Goal: Task Accomplishment & Management: Manage account settings

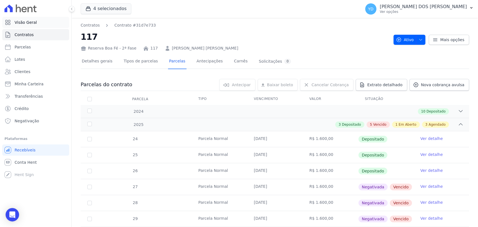
click at [34, 22] on link "Visão Geral" at bounding box center [35, 22] width 67 height 11
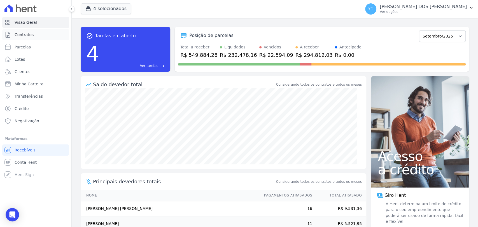
click at [55, 36] on link "Contratos" at bounding box center [35, 34] width 67 height 11
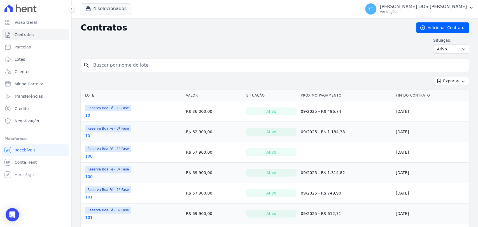
click at [126, 62] on input "search" at bounding box center [278, 65] width 376 height 11
type input "a11"
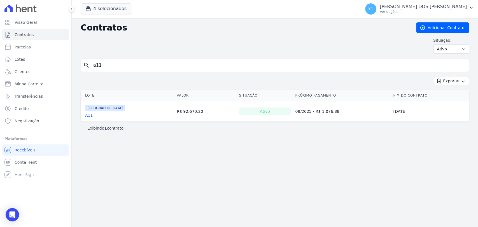
click at [107, 68] on input "a11" at bounding box center [278, 65] width 376 height 11
type input "a12"
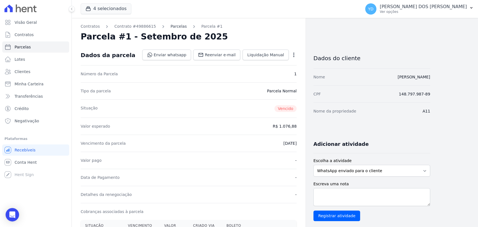
click at [171, 25] on link "Parcelas" at bounding box center [178, 27] width 16 height 6
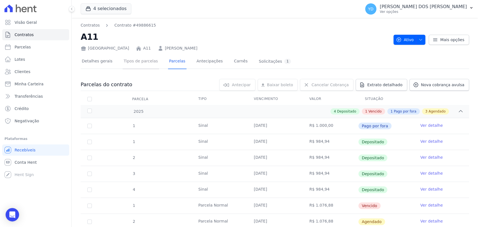
drag, startPoint x: 139, startPoint y: 63, endPoint x: 150, endPoint y: 57, distance: 13.3
click at [139, 63] on link "Tipos de parcelas" at bounding box center [141, 61] width 36 height 15
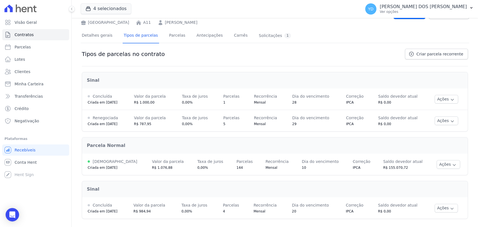
scroll to position [26, 0]
click at [440, 164] on button "Ações" at bounding box center [448, 164] width 24 height 9
click at [441, 181] on span "Alterar vencimento" at bounding box center [437, 183] width 43 height 7
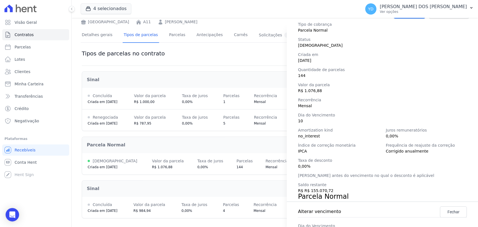
scroll to position [78, 0]
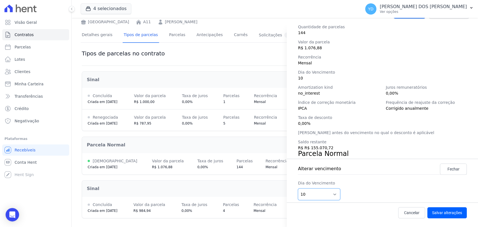
click at [316, 194] on select "1 2 3 4 5 6 7 8 9 10 11 12 13 14 15 16 17 18 19 20 21 22 23 24 25 26 27 28 29 3…" at bounding box center [319, 194] width 42 height 12
click at [316, 195] on select "1 2 3 4 5 6 7 8 9 10 11 12 13 14 15 16 17 18 19 20 21 22 23 24 25 26 27 28 29 3…" at bounding box center [319, 194] width 42 height 12
select select "25"
click at [298, 188] on select "1 2 3 4 5 6 7 8 9 10 11 12 13 14 15 16 17 18 19 20 21 22 23 24 25 26 27 28 29 3…" at bounding box center [319, 194] width 42 height 12
click at [451, 210] on button "Salvar alterações" at bounding box center [446, 212] width 39 height 11
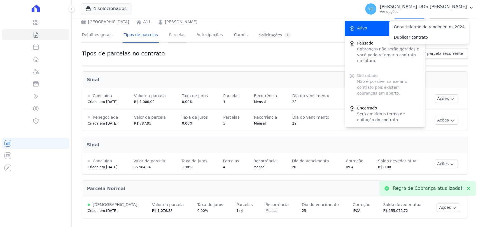
click at [173, 34] on link "Parcelas" at bounding box center [177, 35] width 18 height 15
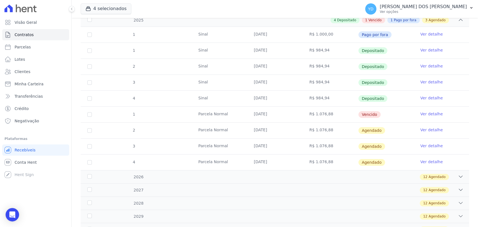
scroll to position [93, 0]
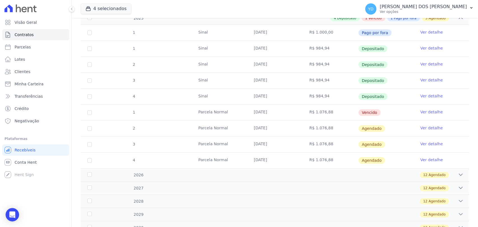
click at [424, 113] on link "Ver detalhe" at bounding box center [431, 112] width 22 height 6
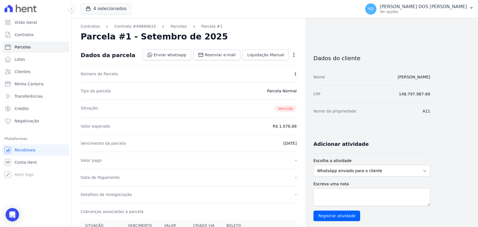
click at [298, 52] on div "Contratos Contrato #49886615 Parcelas Parcela #1 Parcela #1 - Setembro de 2025 …" at bounding box center [189, 201] width 234 height 366
click at [295, 53] on icon "button" at bounding box center [294, 55] width 6 height 6
click at [282, 62] on link "Alterar" at bounding box center [269, 62] width 49 height 10
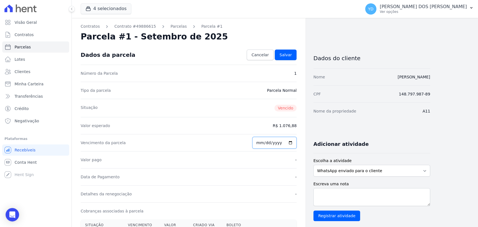
click at [262, 139] on input "2025-09-10" at bounding box center [274, 143] width 44 height 12
type input "2025-09-25"
click at [293, 54] on link "Salvar" at bounding box center [286, 55] width 22 height 11
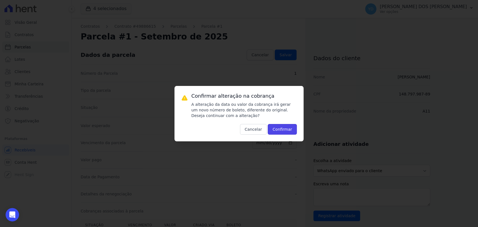
drag, startPoint x: 284, startPoint y: 128, endPoint x: 275, endPoint y: 70, distance: 59.0
click at [284, 126] on button "Confirmar" at bounding box center [282, 129] width 29 height 11
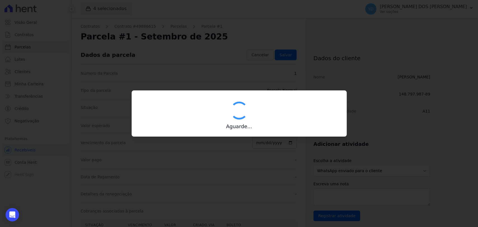
type input "00190000090335103300000659153175212000000107688"
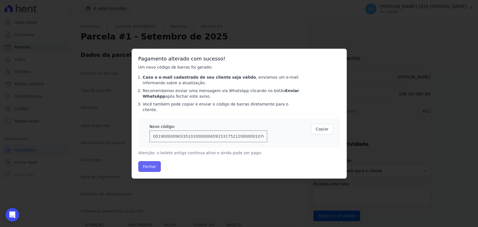
click at [147, 166] on button "Fechar" at bounding box center [149, 166] width 23 height 11
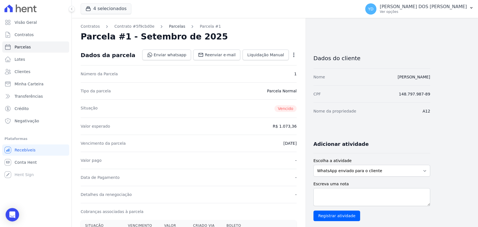
click at [169, 25] on link "Parcelas" at bounding box center [177, 27] width 16 height 6
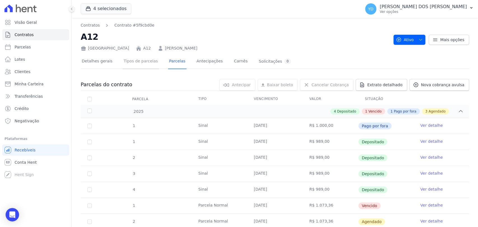
drag, startPoint x: 146, startPoint y: 60, endPoint x: 141, endPoint y: 62, distance: 5.1
click at [141, 62] on link "Tipos de parcelas" at bounding box center [141, 61] width 36 height 15
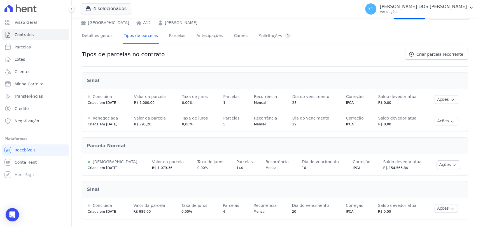
scroll to position [26, 0]
click at [439, 162] on button "Ações" at bounding box center [448, 164] width 24 height 9
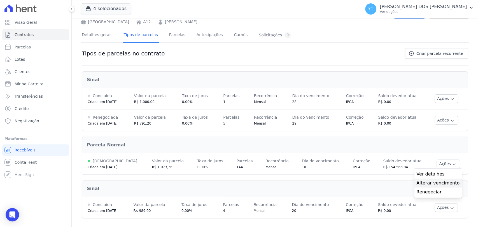
click at [432, 181] on span "Alterar vencimento" at bounding box center [437, 183] width 43 height 7
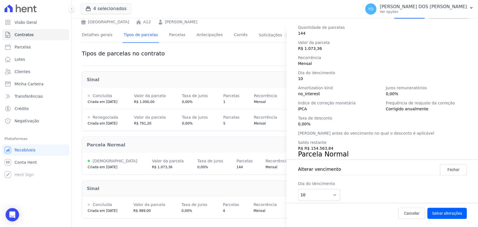
scroll to position [78, 0]
click at [330, 191] on select "1 2 3 4 5 6 7 8 9 10 11 12 13 14 15 16 17 18 19 20 21 22 23 24 25 26 27 28 29 3…" at bounding box center [319, 194] width 42 height 12
select select "25"
click at [298, 188] on select "1 2 3 4 5 6 7 8 9 10 11 12 13 14 15 16 17 18 19 20 21 22 23 24 25 26 27 28 29 3…" at bounding box center [319, 194] width 42 height 12
click at [443, 208] on button "Salvar alterações" at bounding box center [446, 212] width 39 height 11
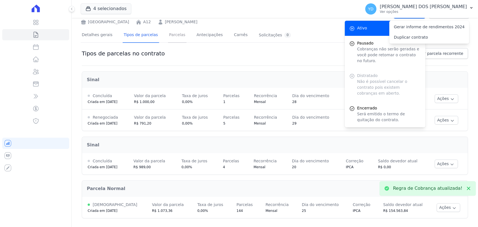
click at [170, 40] on link "Parcelas" at bounding box center [177, 35] width 18 height 15
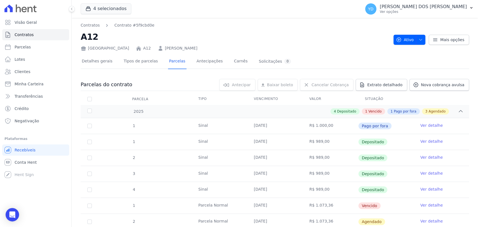
click at [426, 204] on link "Ver detalhe" at bounding box center [431, 205] width 22 height 6
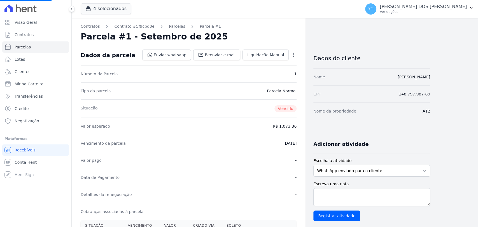
click at [291, 52] on icon "button" at bounding box center [294, 55] width 6 height 6
click at [290, 62] on div "Dados da parcela Enviar whatsapp Registrar envio de WhatsApp Caso o envio da me…" at bounding box center [189, 55] width 216 height 20
click at [294, 56] on icon "button" at bounding box center [294, 55] width 6 height 6
click at [287, 61] on link "Alterar" at bounding box center [269, 62] width 49 height 10
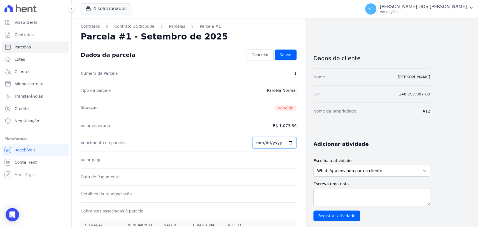
click at [259, 140] on input "2025-09-10" at bounding box center [274, 143] width 44 height 12
type input "2025-09-25"
click at [280, 53] on link "Salvar" at bounding box center [286, 55] width 22 height 11
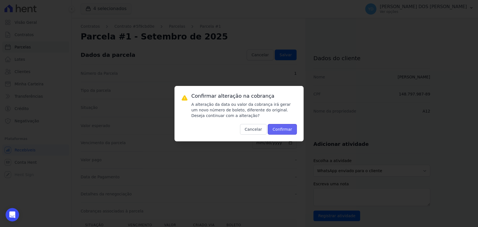
click at [288, 129] on button "Confirmar" at bounding box center [282, 129] width 29 height 11
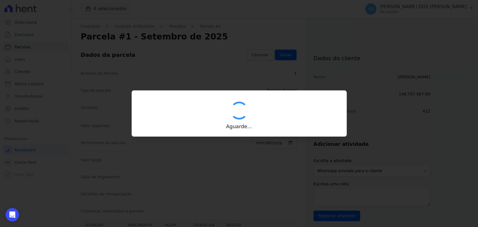
type input "00190000090335103300000658815170912000000107336"
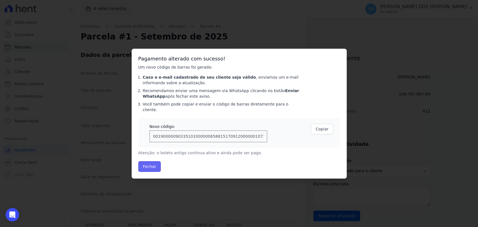
click at [149, 162] on button "Fechar" at bounding box center [149, 166] width 23 height 11
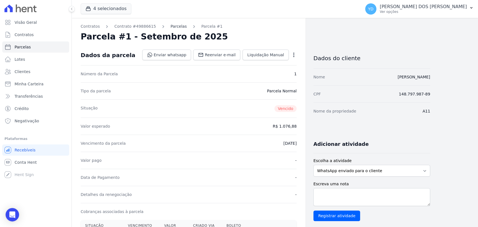
click at [174, 25] on link "Parcelas" at bounding box center [178, 27] width 16 height 6
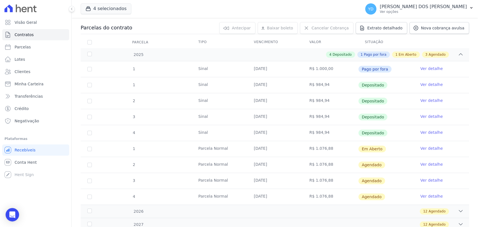
scroll to position [62, 0]
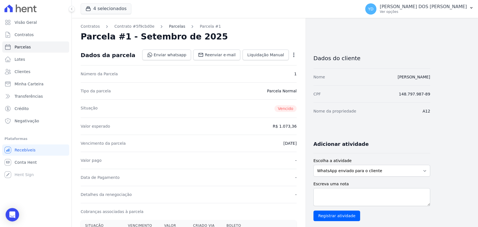
click at [176, 25] on link "Parcelas" at bounding box center [177, 27] width 16 height 6
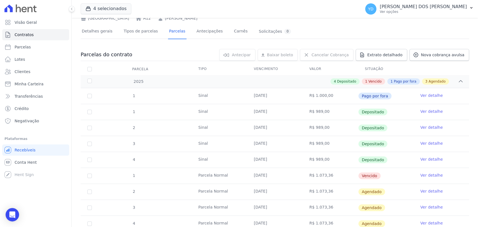
scroll to position [124, 0]
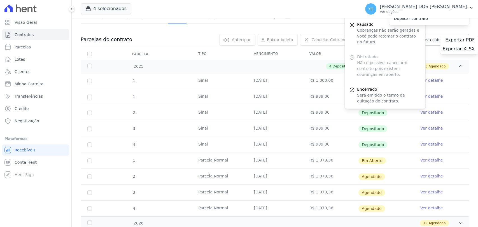
scroll to position [80, 0]
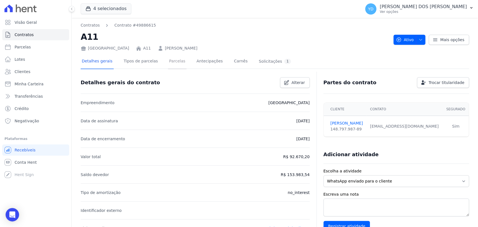
drag, startPoint x: 174, startPoint y: 69, endPoint x: 185, endPoint y: 52, distance: 19.9
click at [174, 69] on link "Parcelas" at bounding box center [177, 61] width 18 height 15
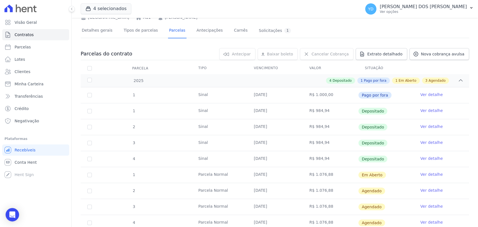
scroll to position [31, 0]
click at [244, 161] on td "Sinal" at bounding box center [218, 159] width 55 height 16
click at [99, 32] on link "Detalhes gerais" at bounding box center [97, 30] width 33 height 15
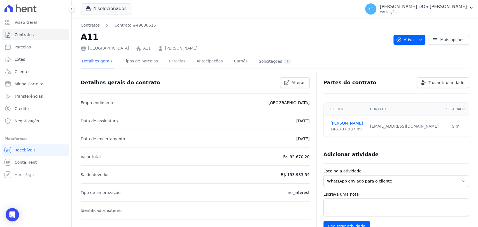
click at [168, 62] on link "Parcelas" at bounding box center [177, 61] width 18 height 15
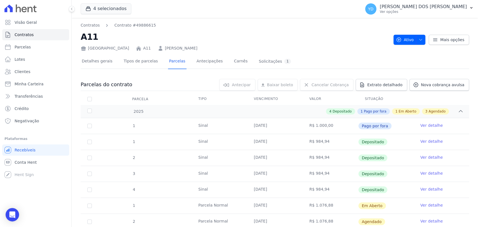
drag, startPoint x: 317, startPoint y: 144, endPoint x: 344, endPoint y: 192, distance: 55.5
click at [344, 192] on tbody "1 Sinal 28/04/2025 R$ 1.000,00 Pago por fora Ver detalhe 1 Sinal 30/05/2025 R$ …" at bounding box center [275, 189] width 388 height 143
click at [344, 192] on td "R$ 984,94" at bounding box center [330, 190] width 55 height 16
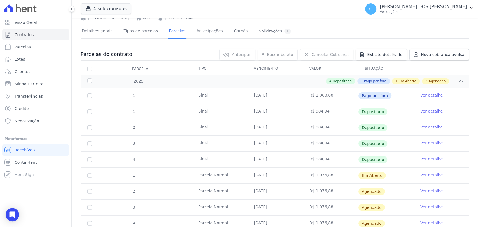
scroll to position [31, 0]
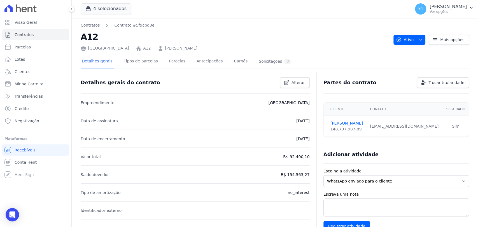
click at [160, 58] on div "Detalhes gerais Tipos de parcelas [GEOGRAPHIC_DATA] Antecipações Carnês Solicit…" at bounding box center [186, 61] width 211 height 15
click at [169, 60] on link "Parcelas" at bounding box center [177, 61] width 18 height 15
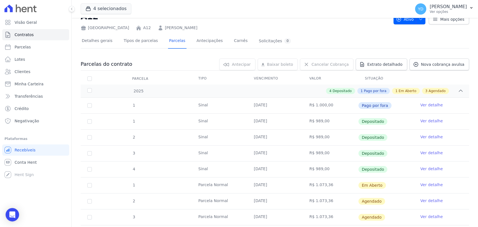
scroll to position [62, 0]
